Goal: Task Accomplishment & Management: Use online tool/utility

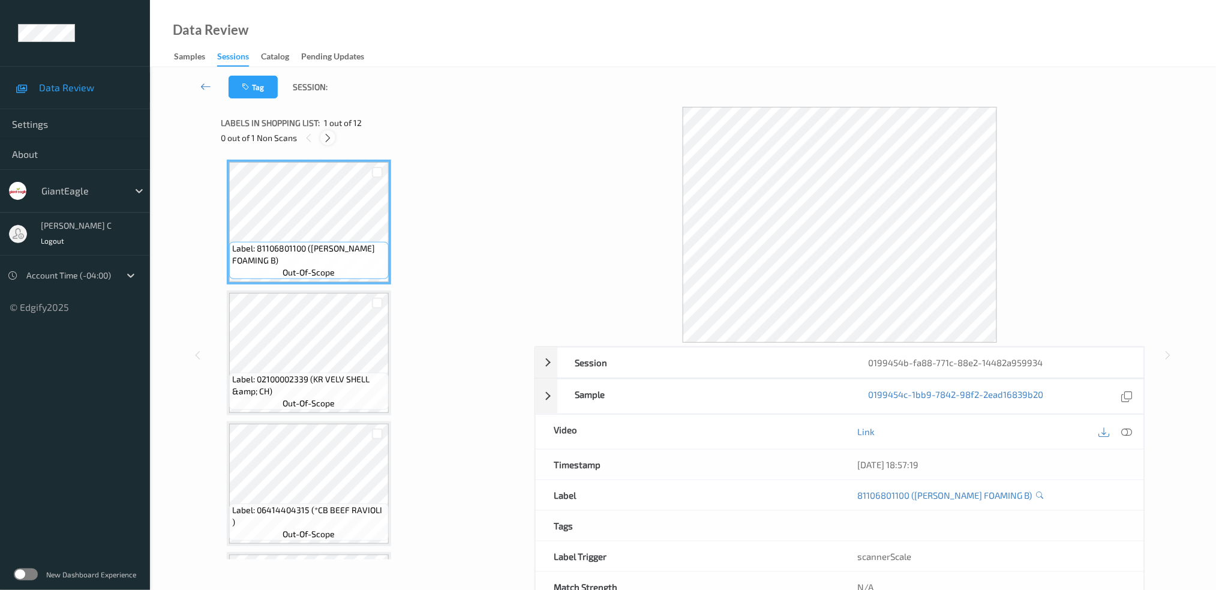
click at [331, 138] on icon at bounding box center [328, 138] width 10 height 11
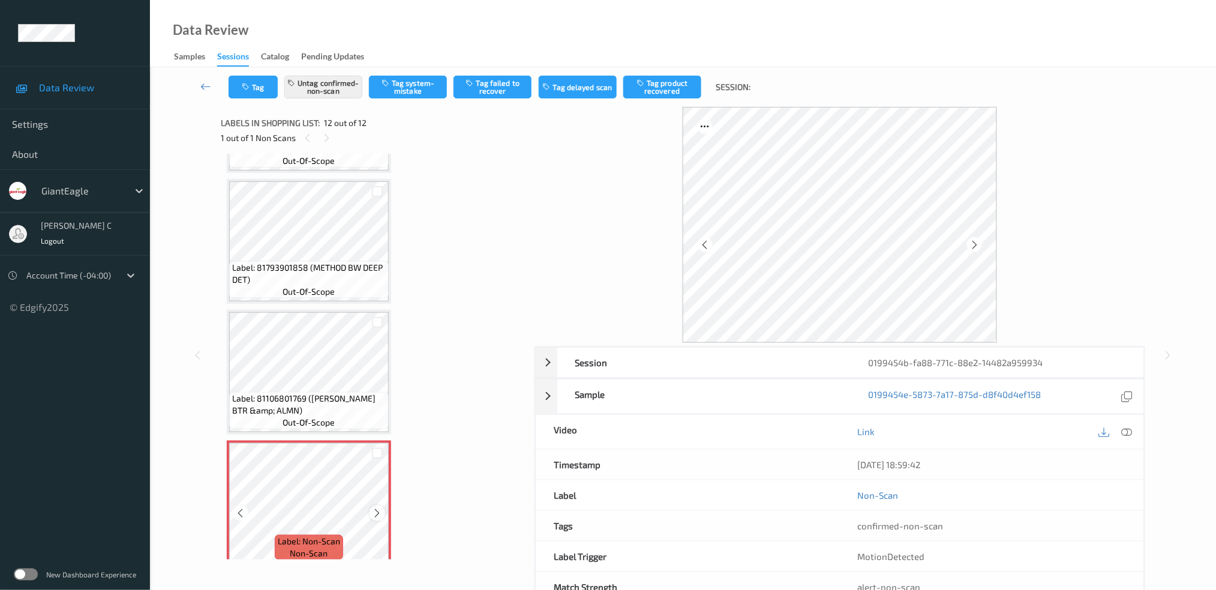
click at [373, 508] on icon at bounding box center [378, 513] width 10 height 11
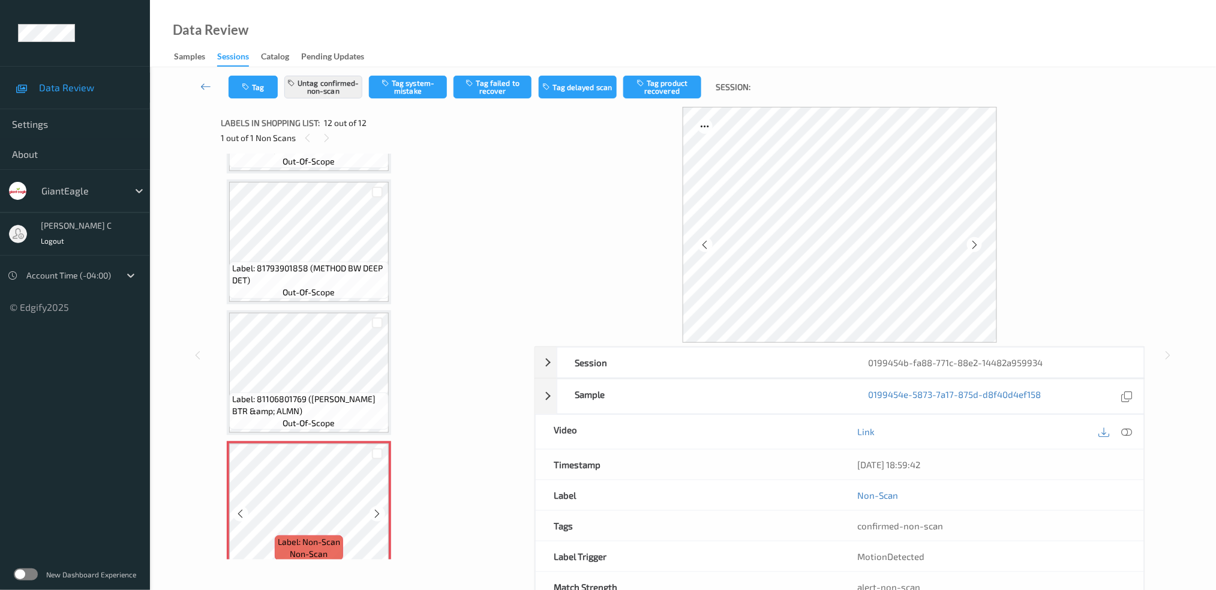
scroll to position [37, 0]
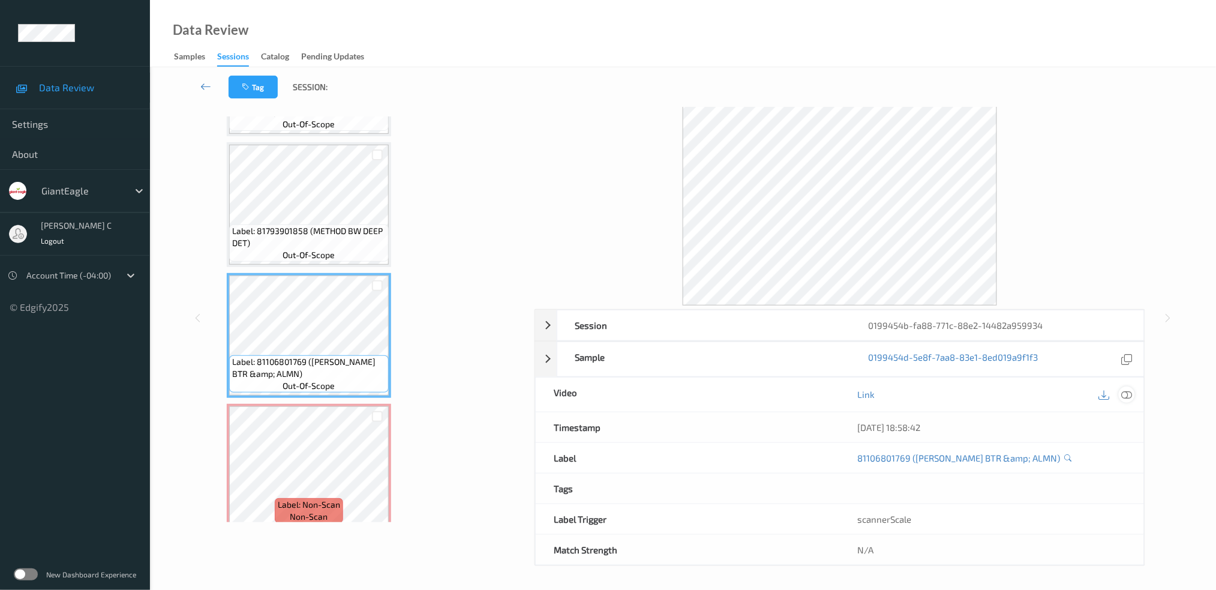
click at [1130, 394] on icon at bounding box center [1126, 394] width 11 height 11
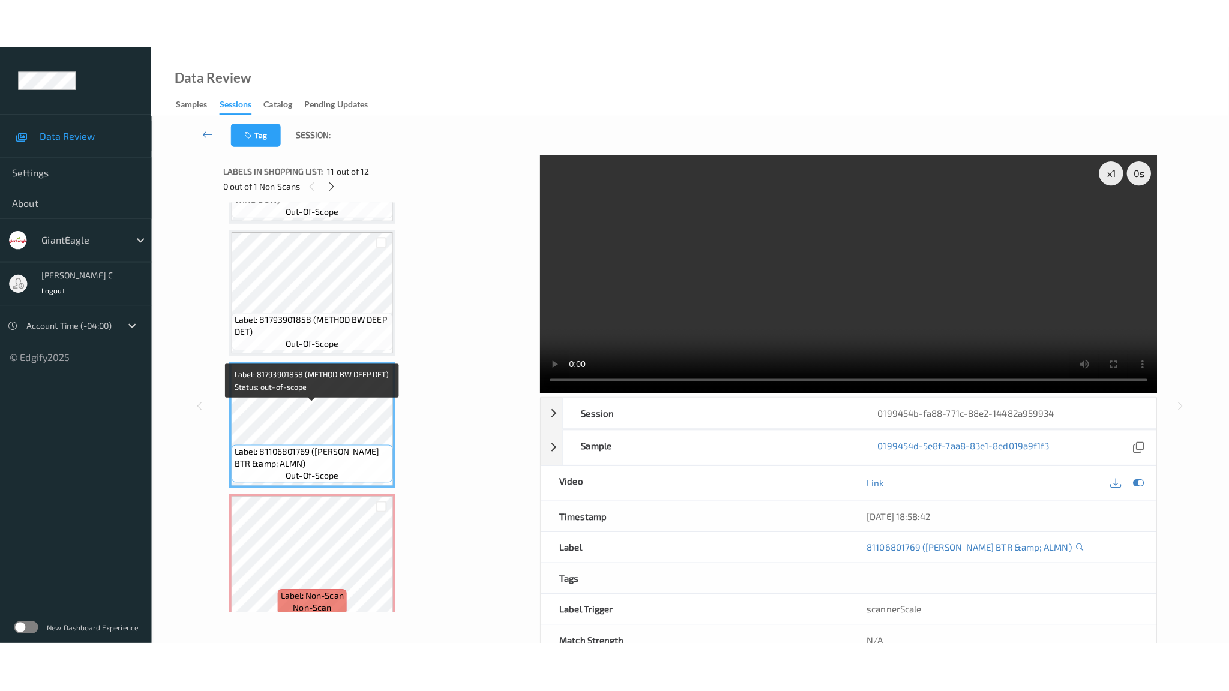
scroll to position [1157, 0]
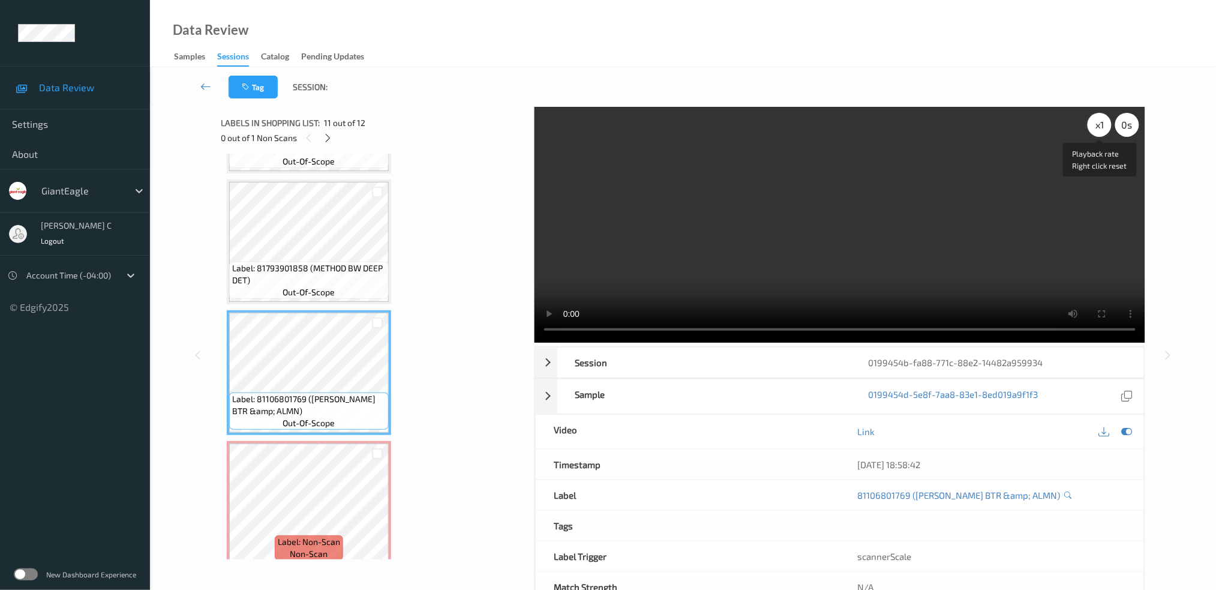
click at [1103, 120] on div "x 1" at bounding box center [1100, 125] width 24 height 24
click at [1102, 120] on div "x 1" at bounding box center [1100, 125] width 24 height 24
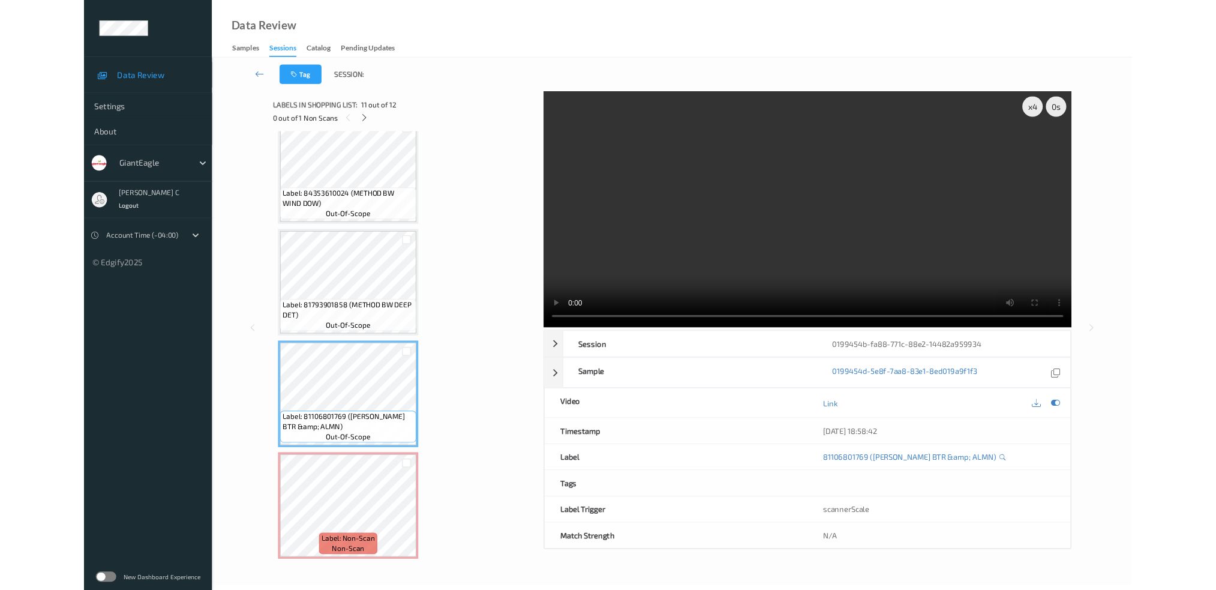
scroll to position [1057, 0]
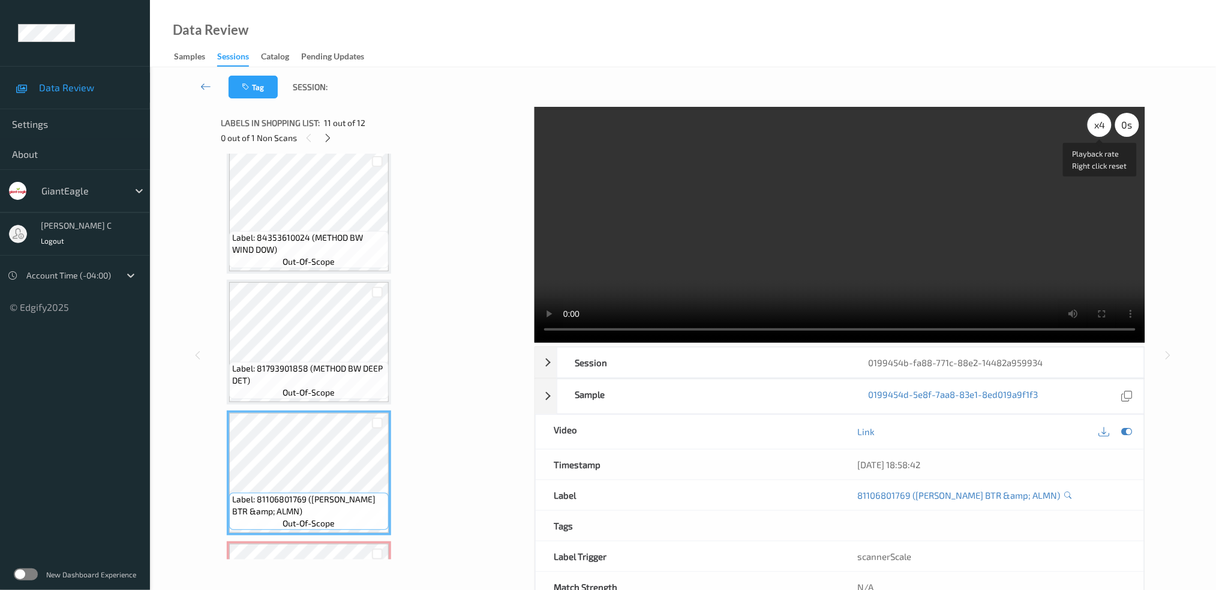
click at [1105, 128] on div "x 4" at bounding box center [1100, 125] width 24 height 24
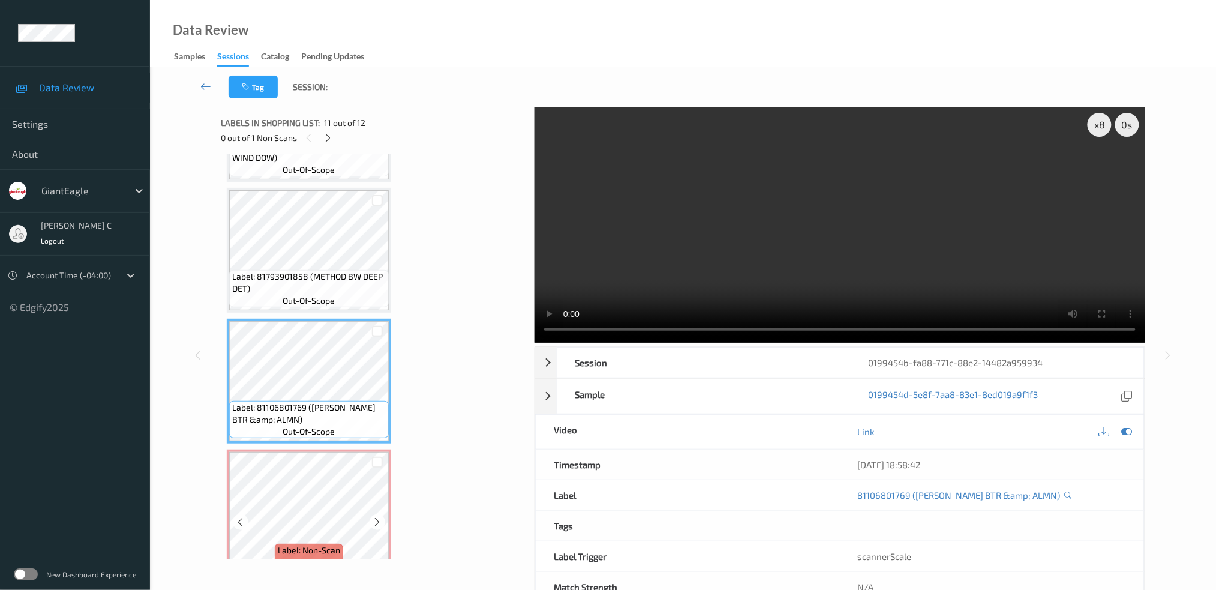
scroll to position [1157, 0]
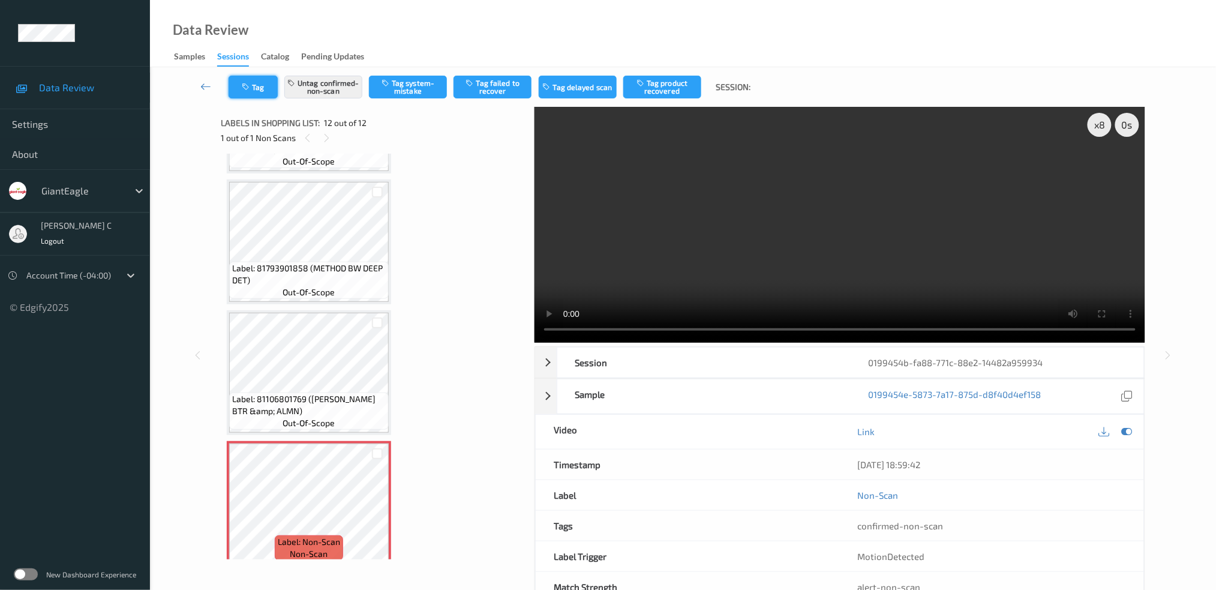
click at [263, 90] on button "Tag" at bounding box center [253, 87] width 49 height 23
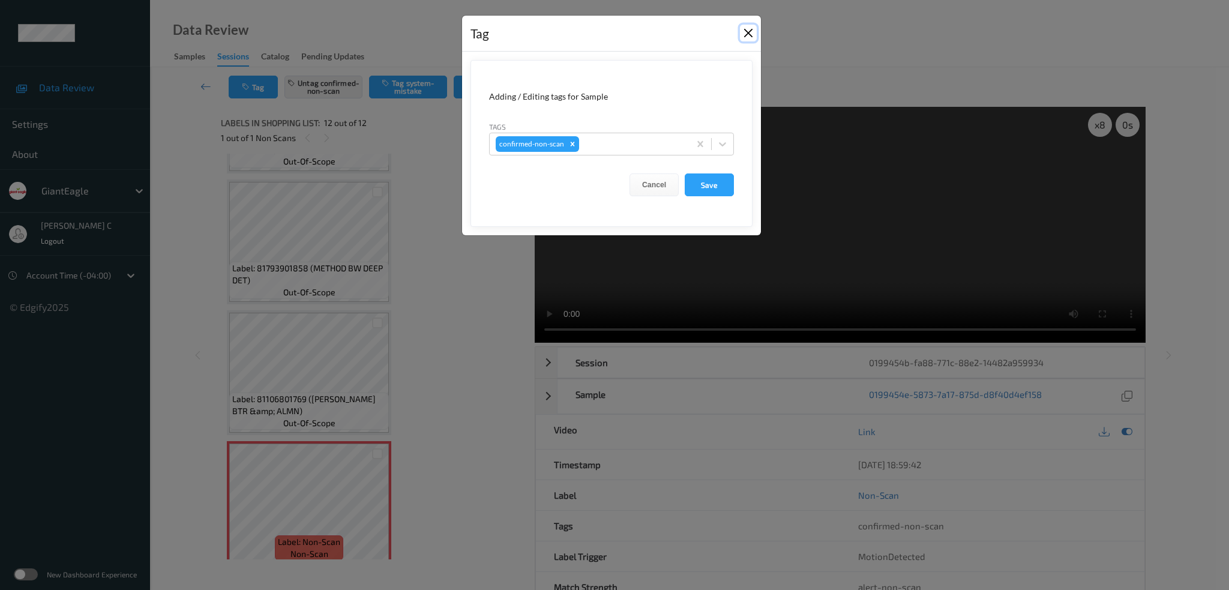
click at [753, 28] on button "Close" at bounding box center [748, 33] width 17 height 17
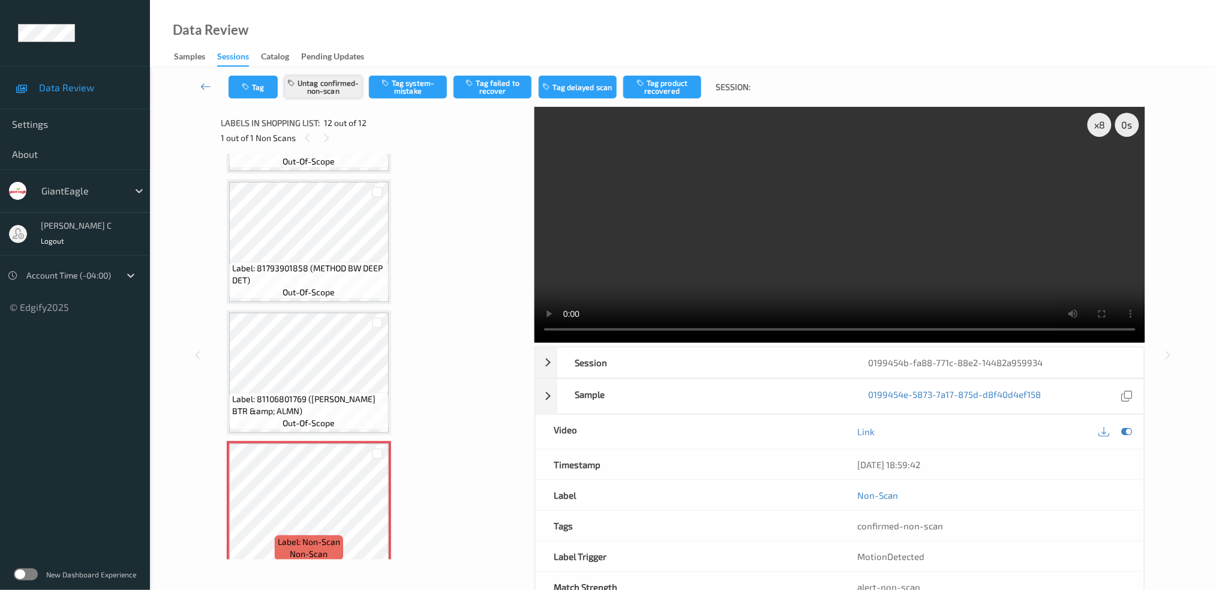
click at [319, 94] on button "Untag confirmed-non-scan" at bounding box center [323, 87] width 78 height 23
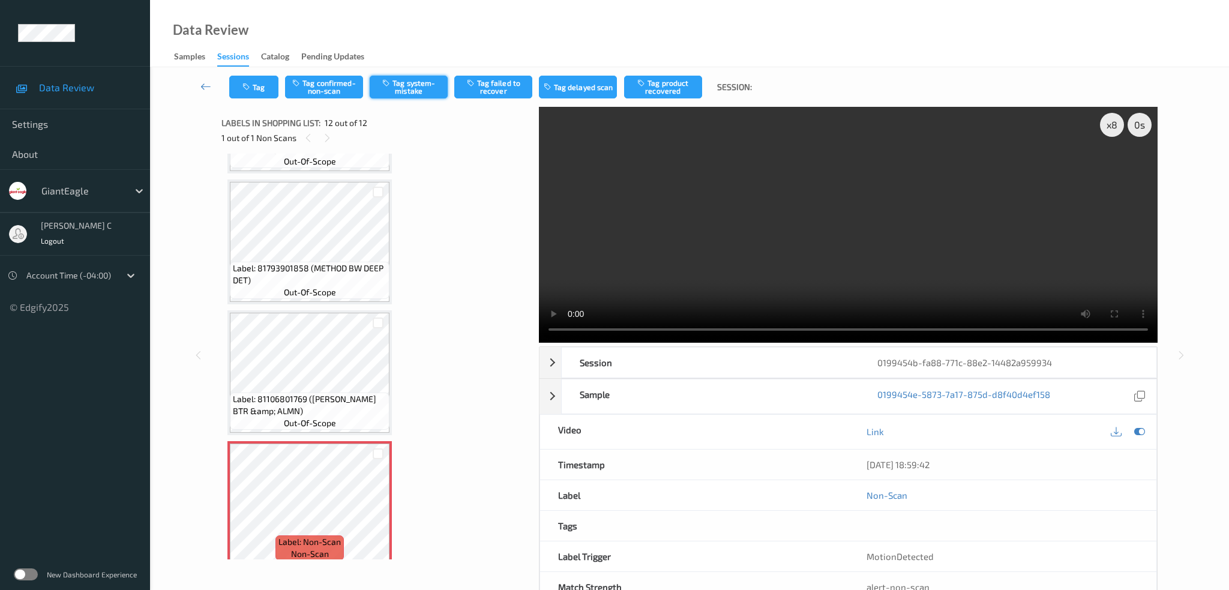
click at [421, 86] on button "Tag system-mistake" at bounding box center [409, 87] width 78 height 23
click at [253, 97] on button "Tag" at bounding box center [253, 87] width 49 height 23
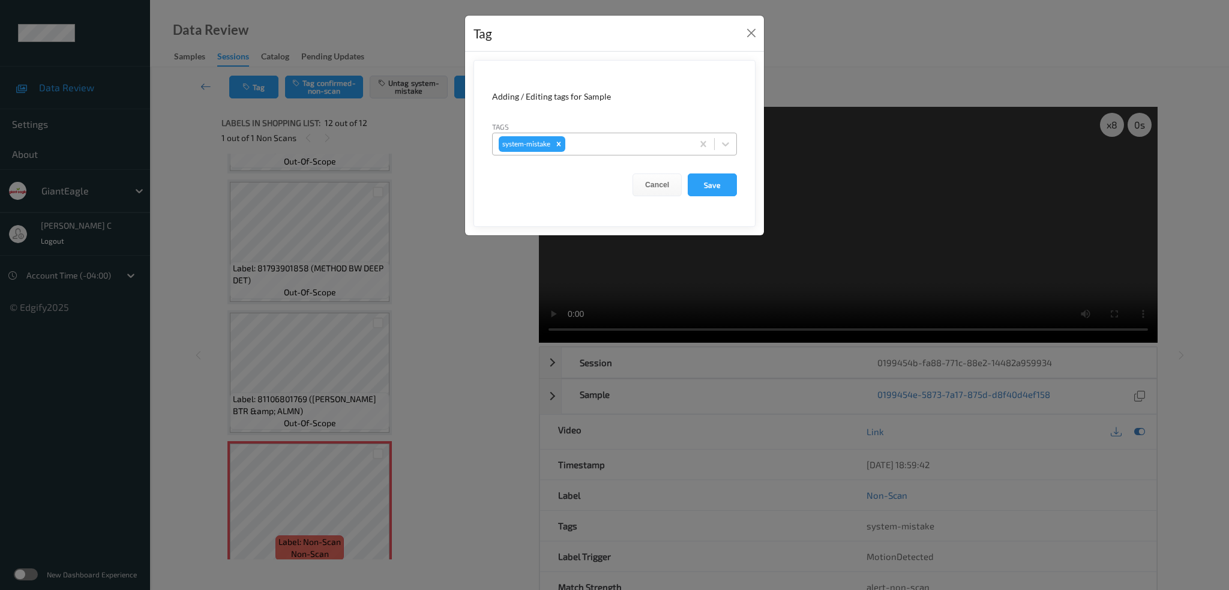
click at [617, 140] on div at bounding box center [626, 144] width 119 height 14
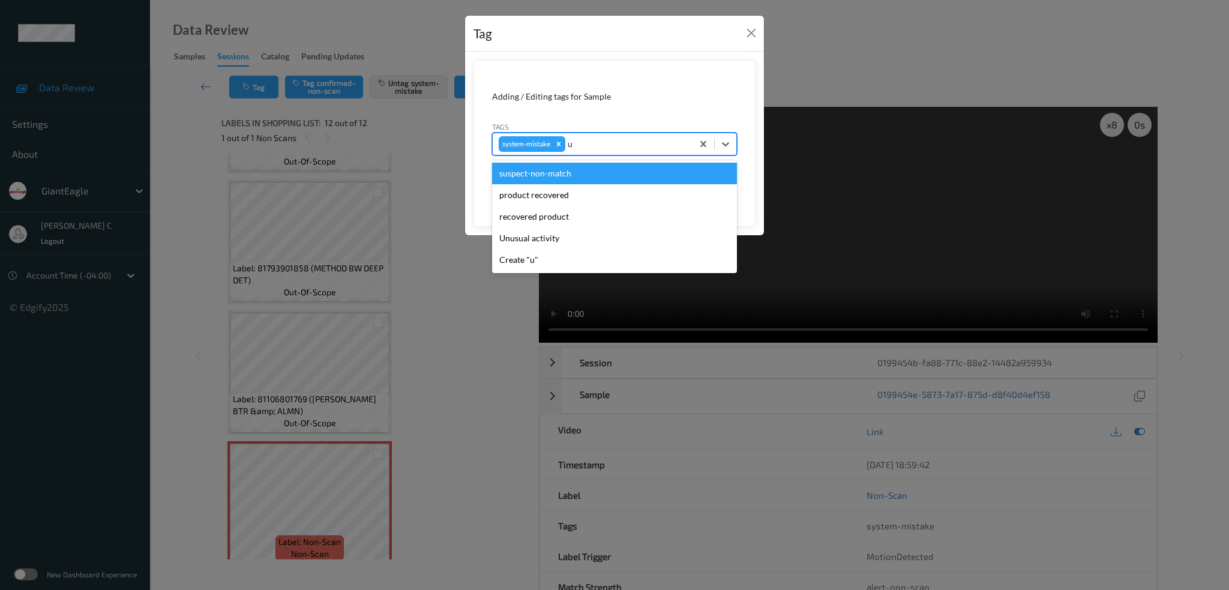
type input "un"
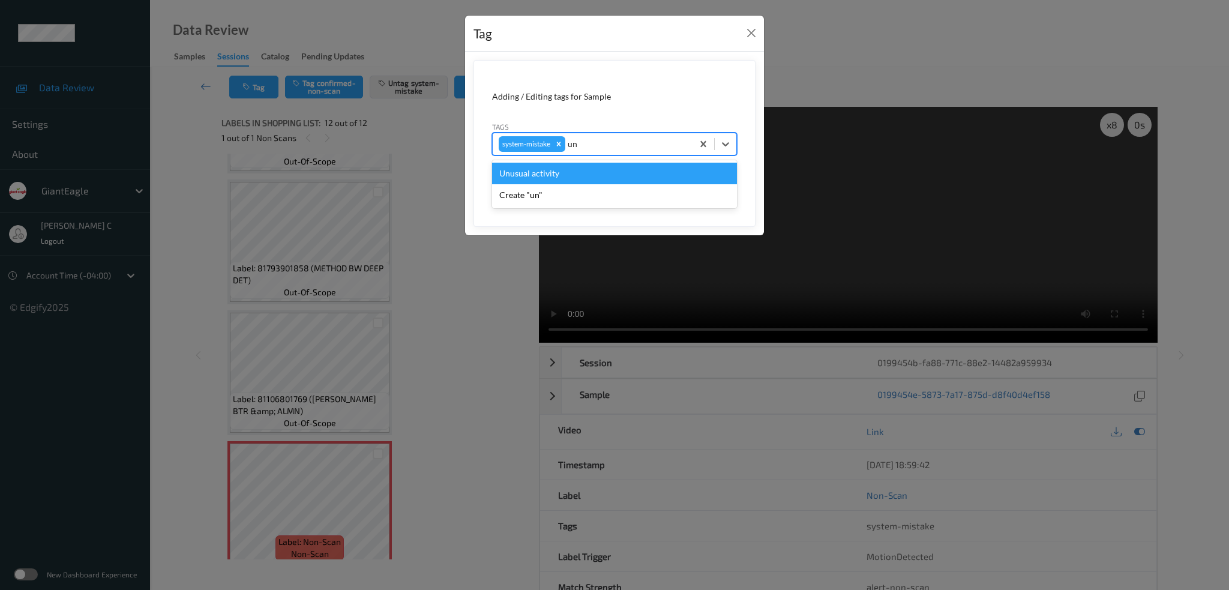
click at [566, 171] on div "Unusual activity" at bounding box center [614, 174] width 245 height 22
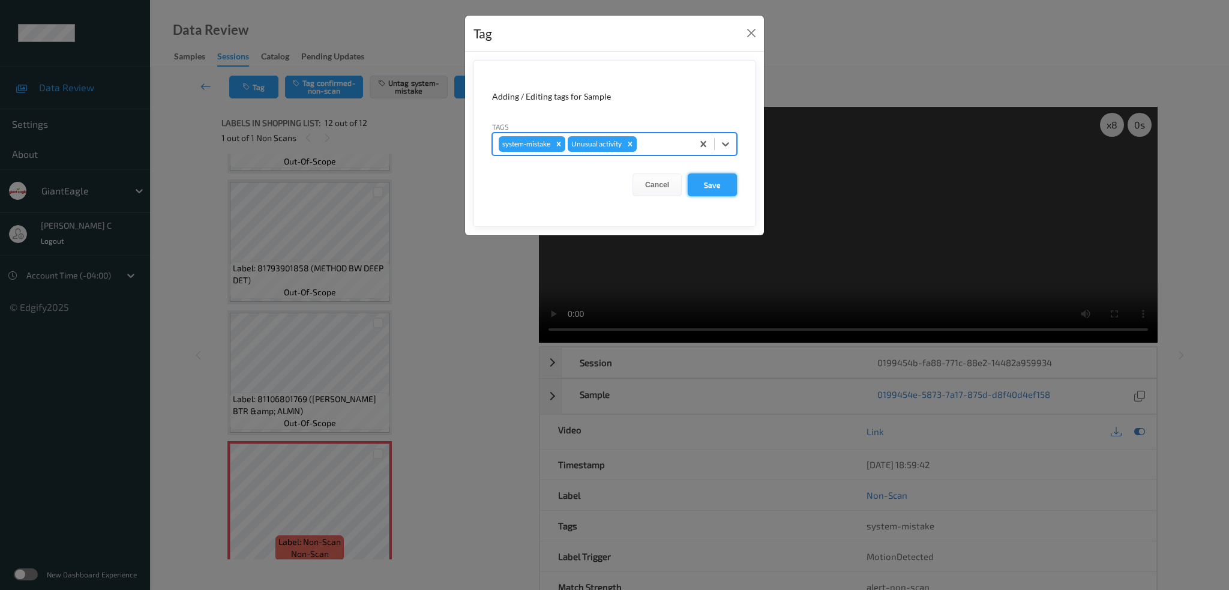
click at [713, 188] on button "Save" at bounding box center [711, 184] width 49 height 23
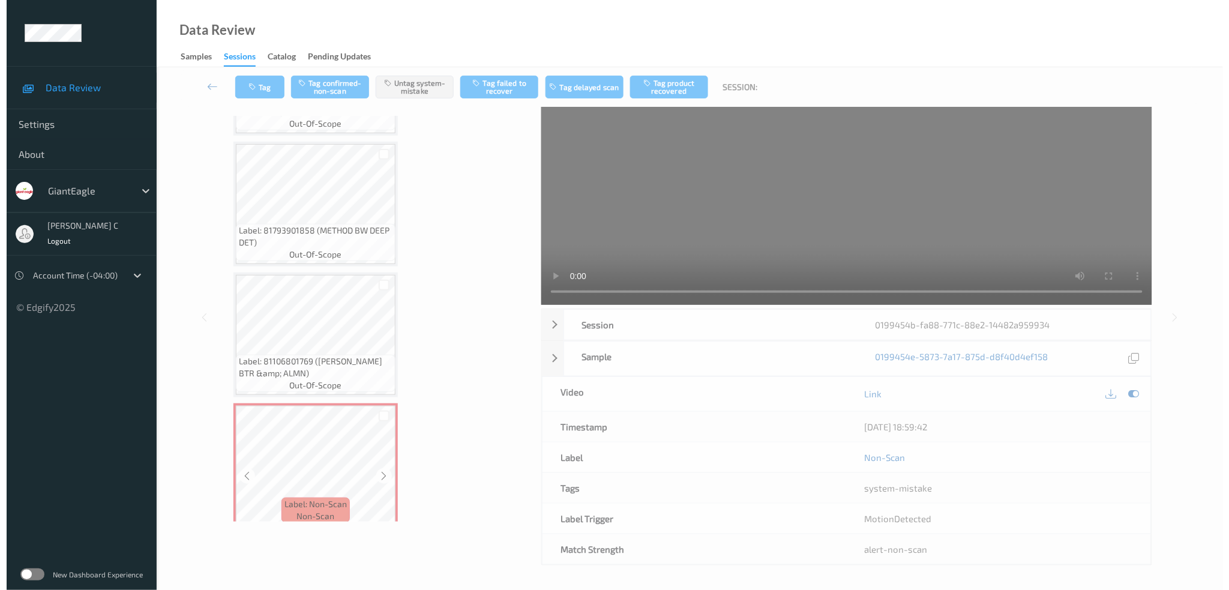
scroll to position [0, 0]
